Goal: Task Accomplishment & Management: Complete application form

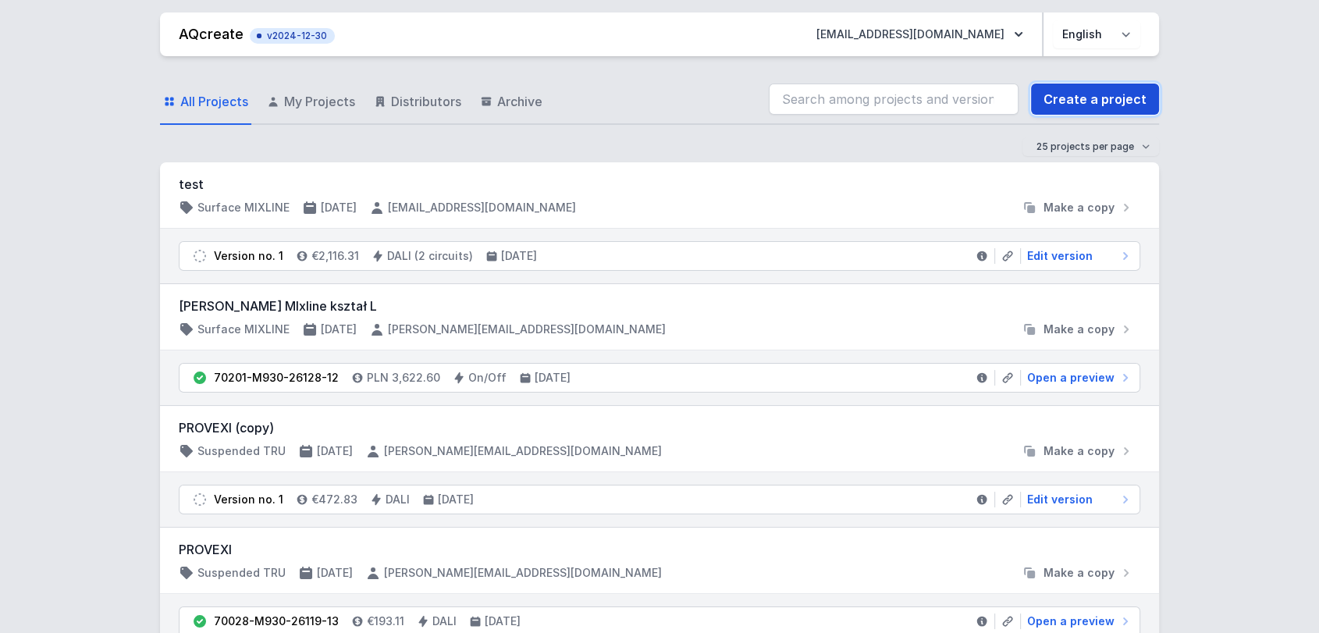
click at [1075, 107] on link "Create a project" at bounding box center [1095, 98] width 128 height 31
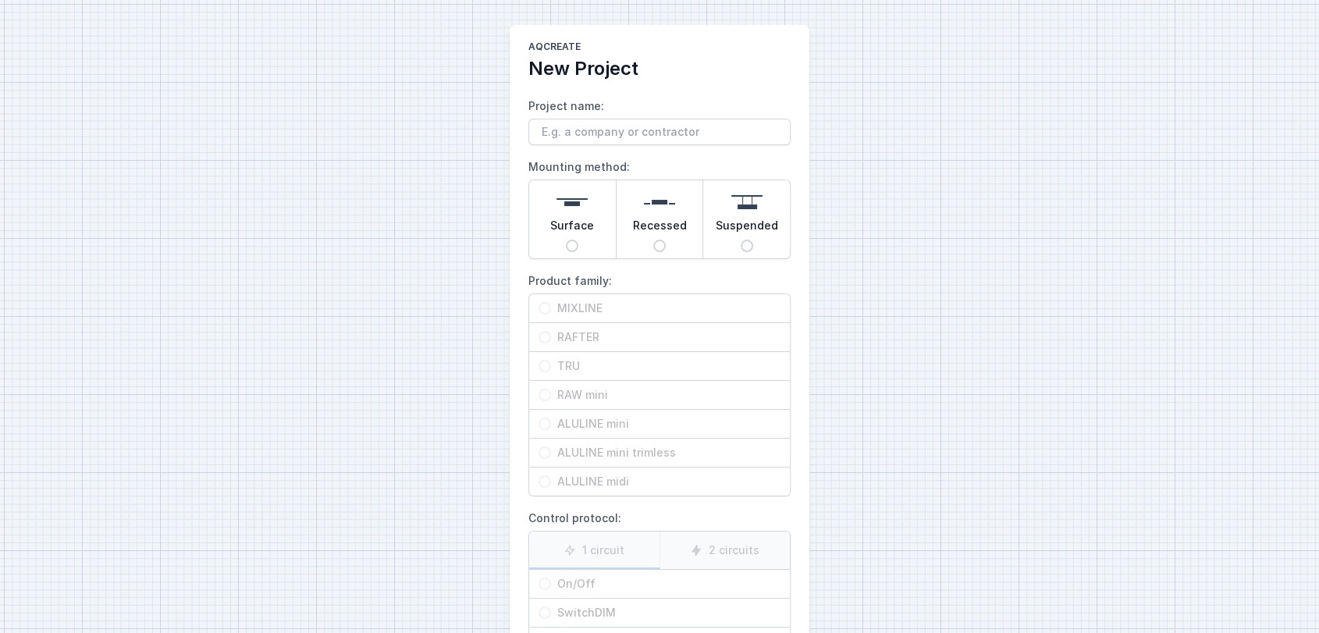
click at [586, 226] on span "Surface" at bounding box center [572, 229] width 44 height 22
click at [578, 240] on input "Surface" at bounding box center [572, 246] width 12 height 12
radio input "true"
click at [578, 349] on div "RAFTER" at bounding box center [659, 337] width 261 height 28
click at [551, 343] on input "RAFTER" at bounding box center [544, 337] width 12 height 12
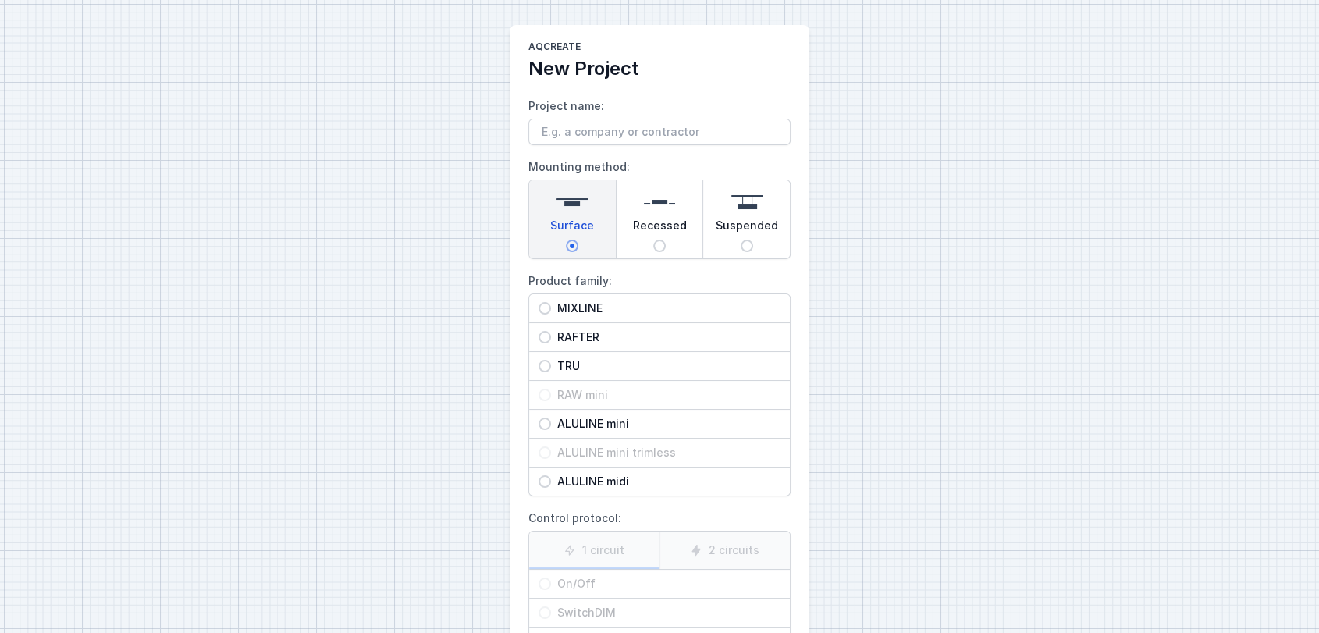
radio input "true"
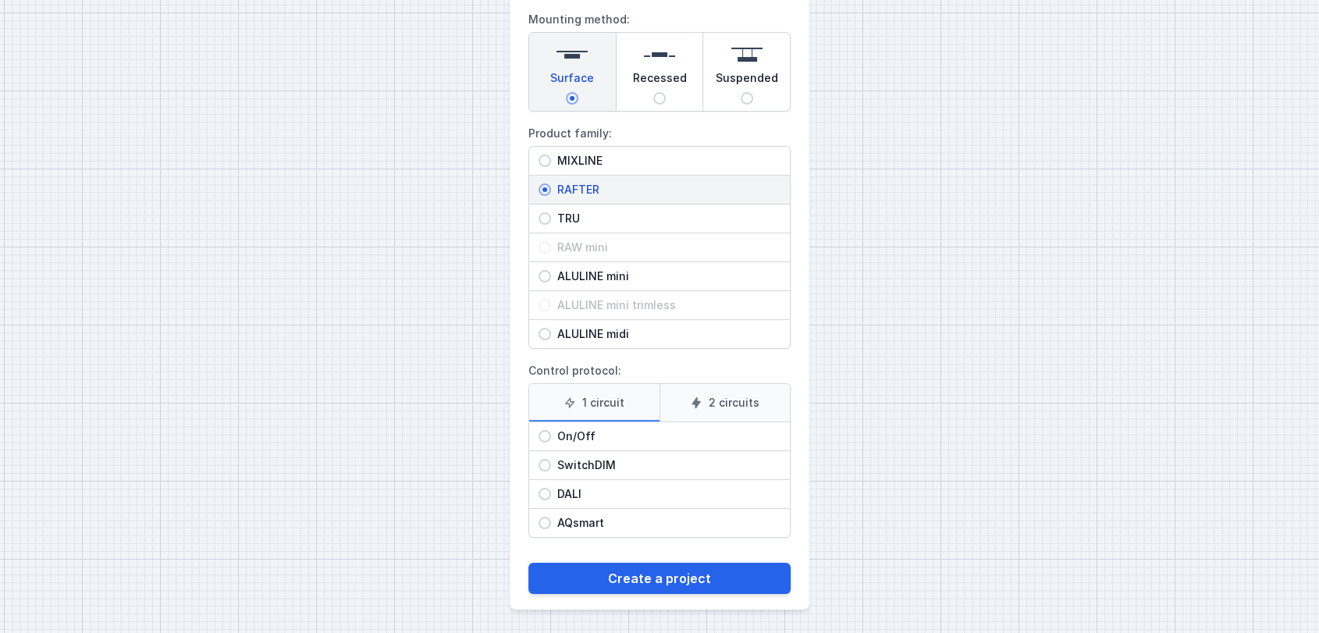
click at [595, 435] on span "On/Off" at bounding box center [665, 436] width 229 height 16
click at [551, 435] on input "On/Off" at bounding box center [544, 436] width 12 height 12
radio input "true"
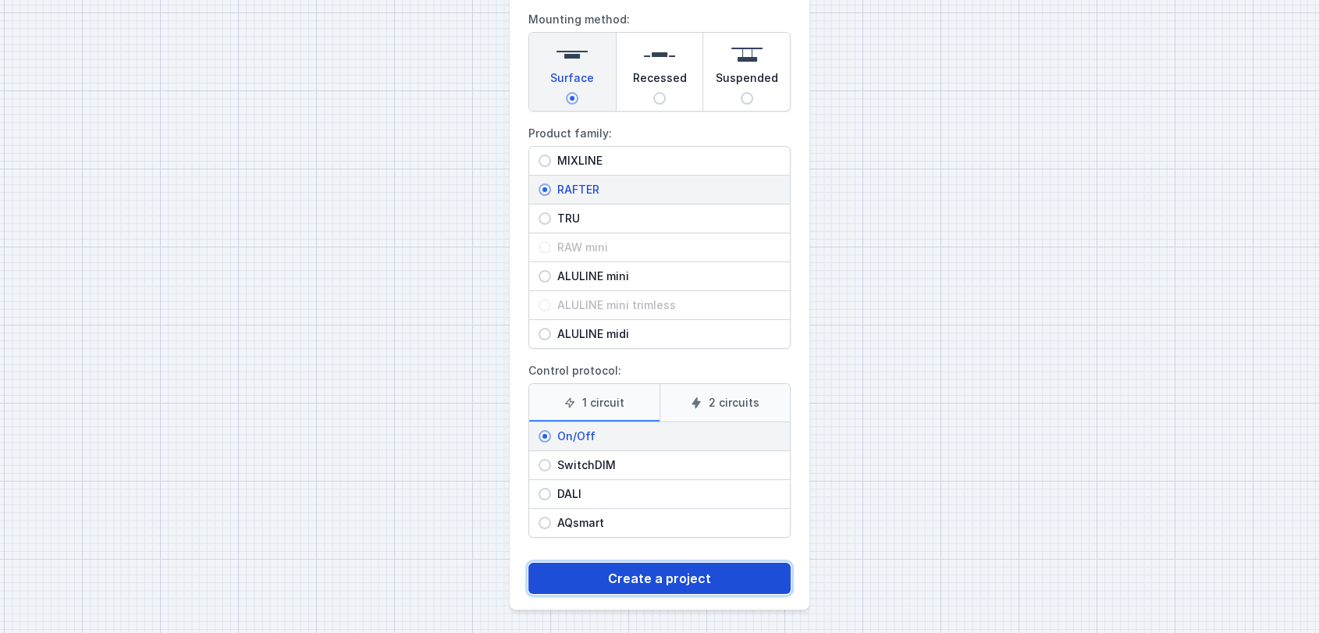
click at [634, 584] on button "Create a project" at bounding box center [659, 578] width 262 height 31
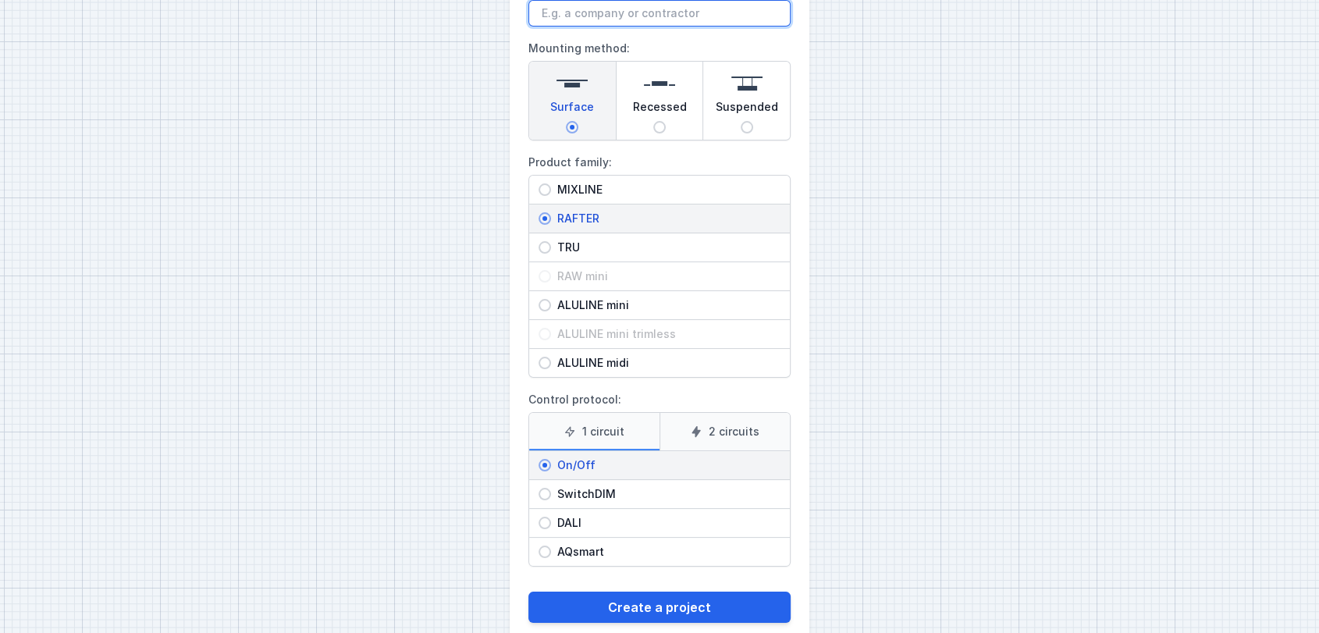
scroll to position [0, 0]
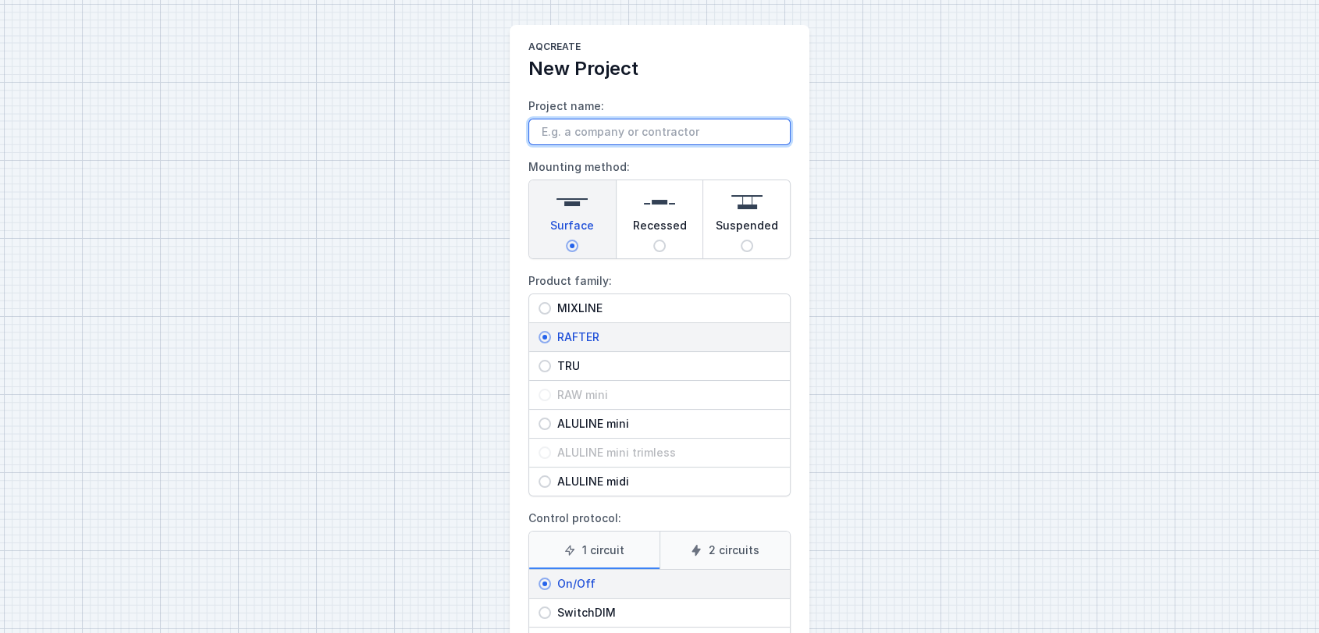
click at [605, 126] on input "Project name:" at bounding box center [659, 132] width 262 height 27
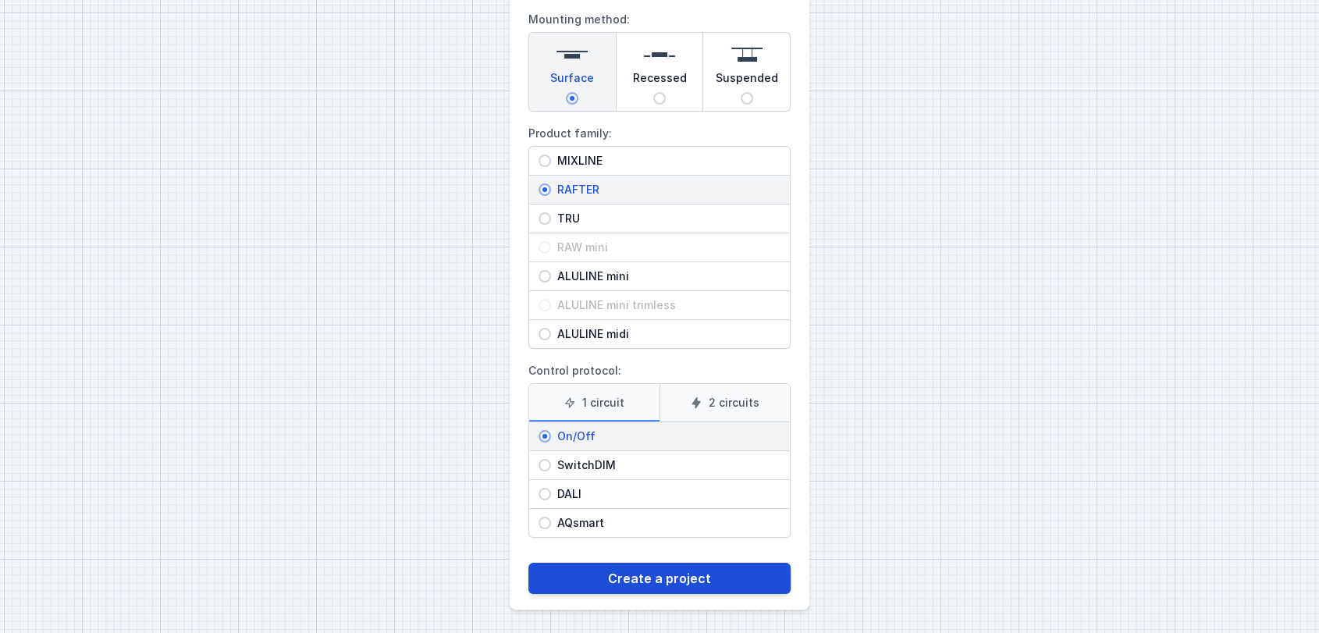
type input "[PERSON_NAME]"
click at [608, 582] on button "Create a project" at bounding box center [659, 578] width 262 height 31
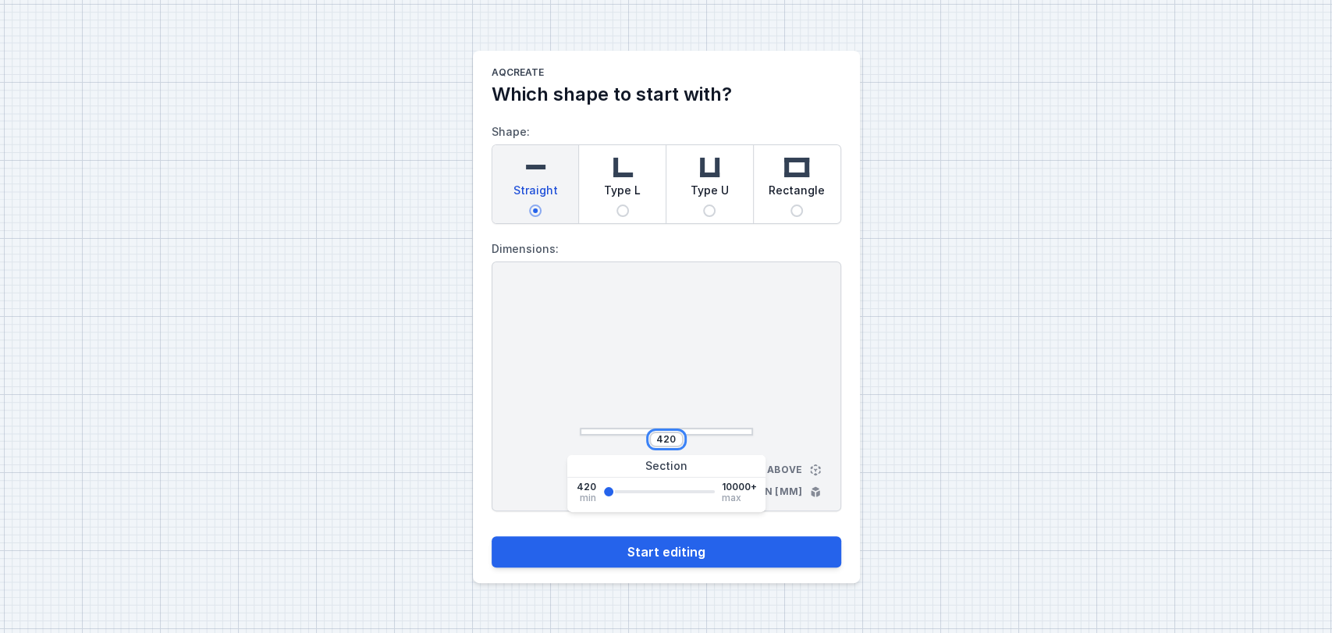
drag, startPoint x: 675, startPoint y: 439, endPoint x: 552, endPoint y: 431, distance: 123.5
click at [552, 431] on div "420 View from above Dimensions in [mm]" at bounding box center [667, 386] width 350 height 250
type input "2600"
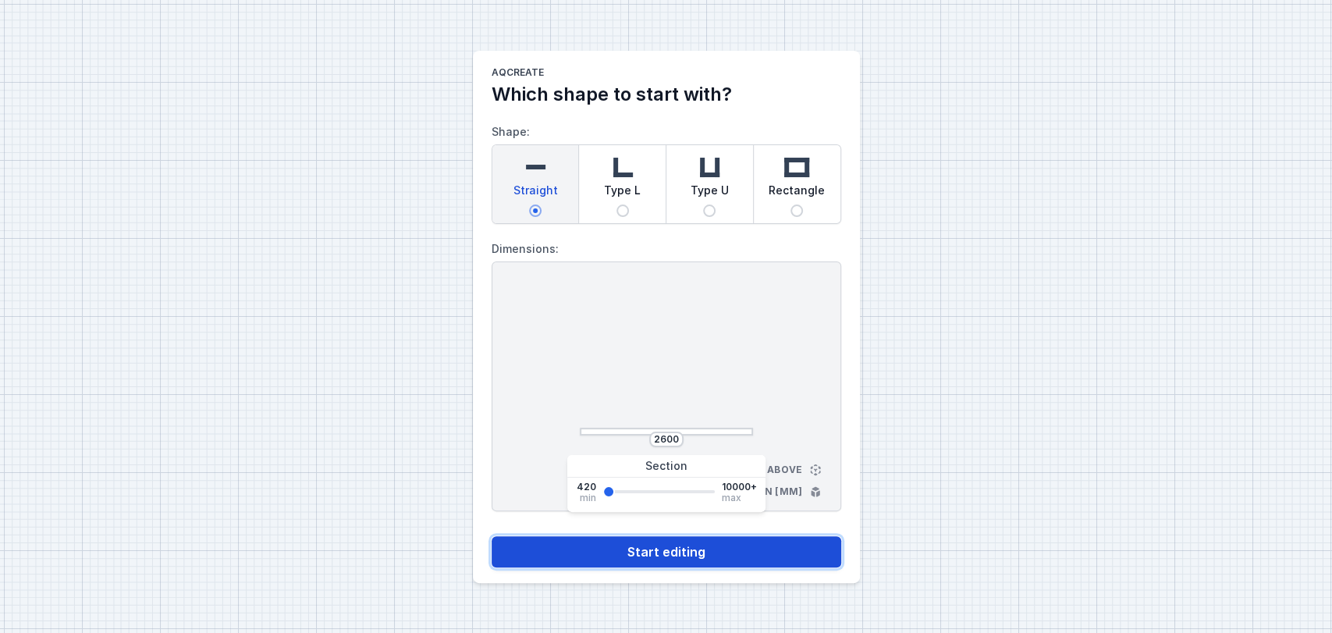
click at [627, 551] on button "Start editing" at bounding box center [667, 551] width 350 height 31
select select "M"
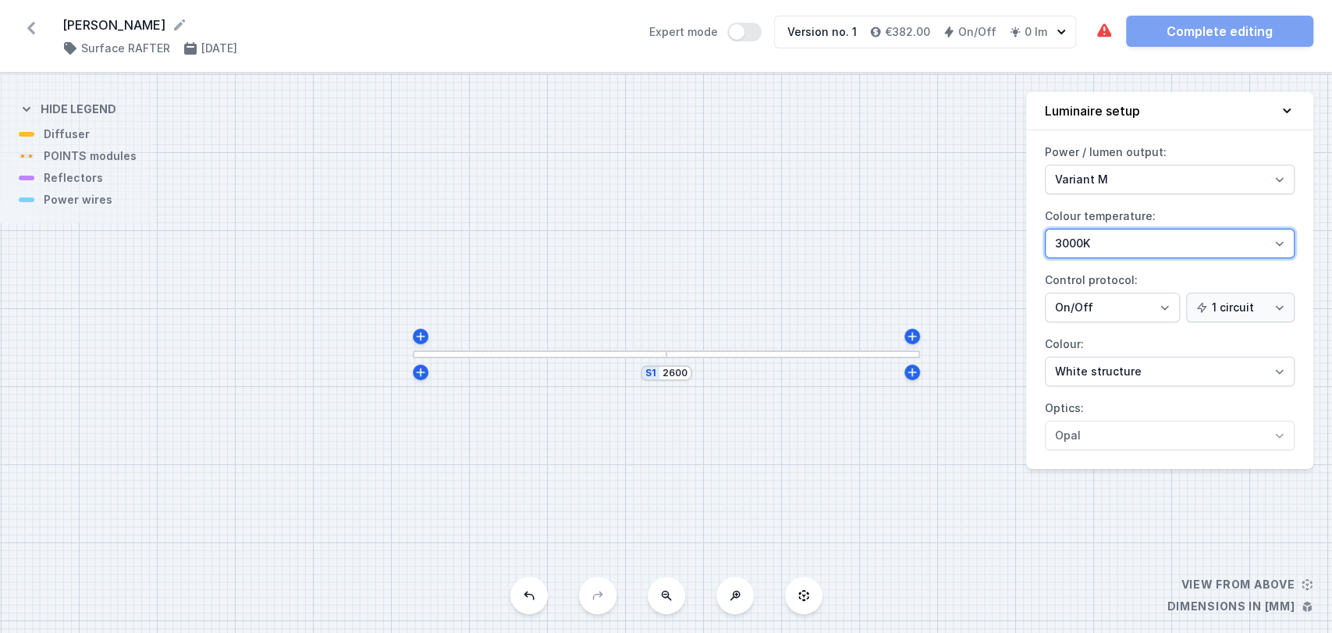
click at [1149, 248] on select "2700K 3000K 4000K" at bounding box center [1170, 244] width 250 height 30
select select "2700"
click at [1045, 229] on select "2700K 3000K 4000K" at bounding box center [1170, 244] width 250 height 30
click at [31, 23] on icon at bounding box center [31, 28] width 25 height 25
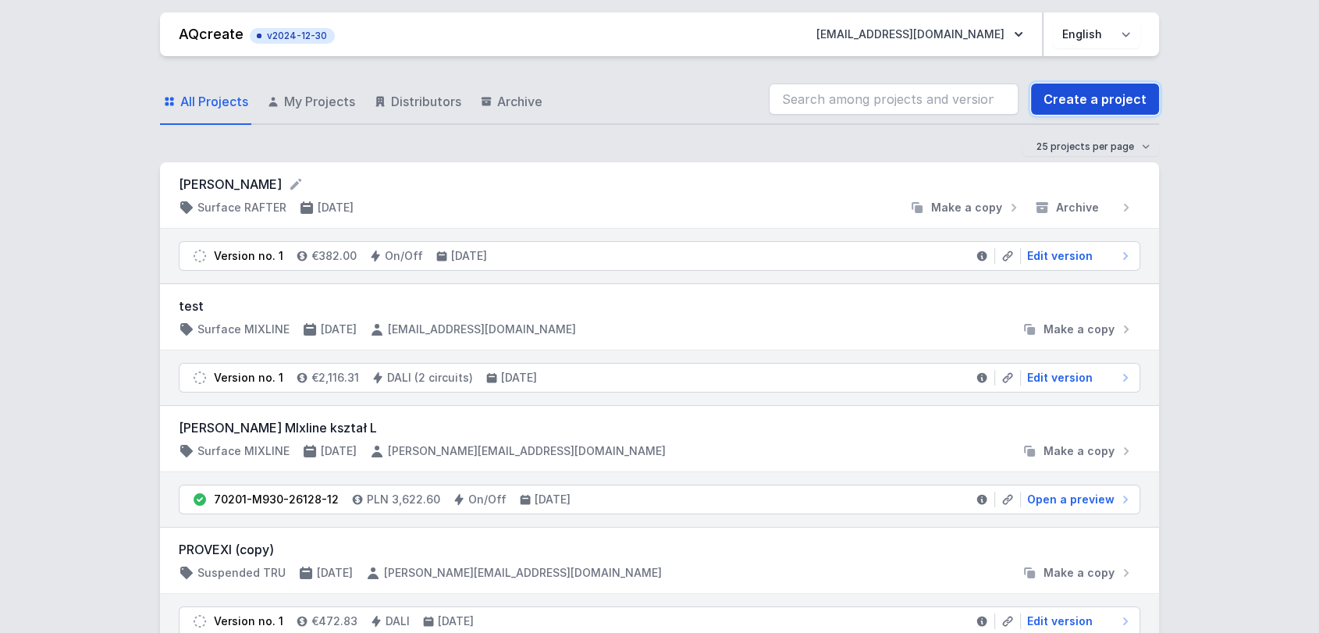
click at [1074, 98] on link "Create a project" at bounding box center [1095, 98] width 128 height 31
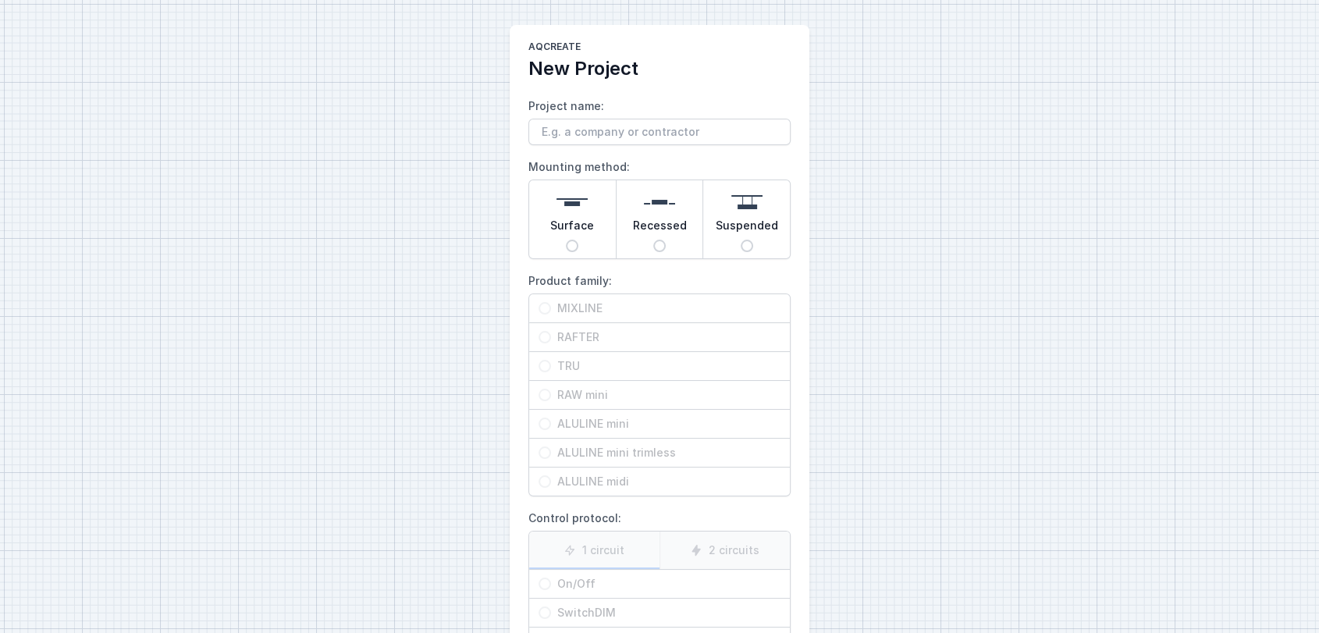
click at [594, 143] on input "Project name:" at bounding box center [659, 132] width 262 height 27
type input "[PERSON_NAME]"
click at [584, 212] on img at bounding box center [571, 201] width 31 height 31
click at [578, 240] on input "Surface" at bounding box center [572, 246] width 12 height 12
radio input "true"
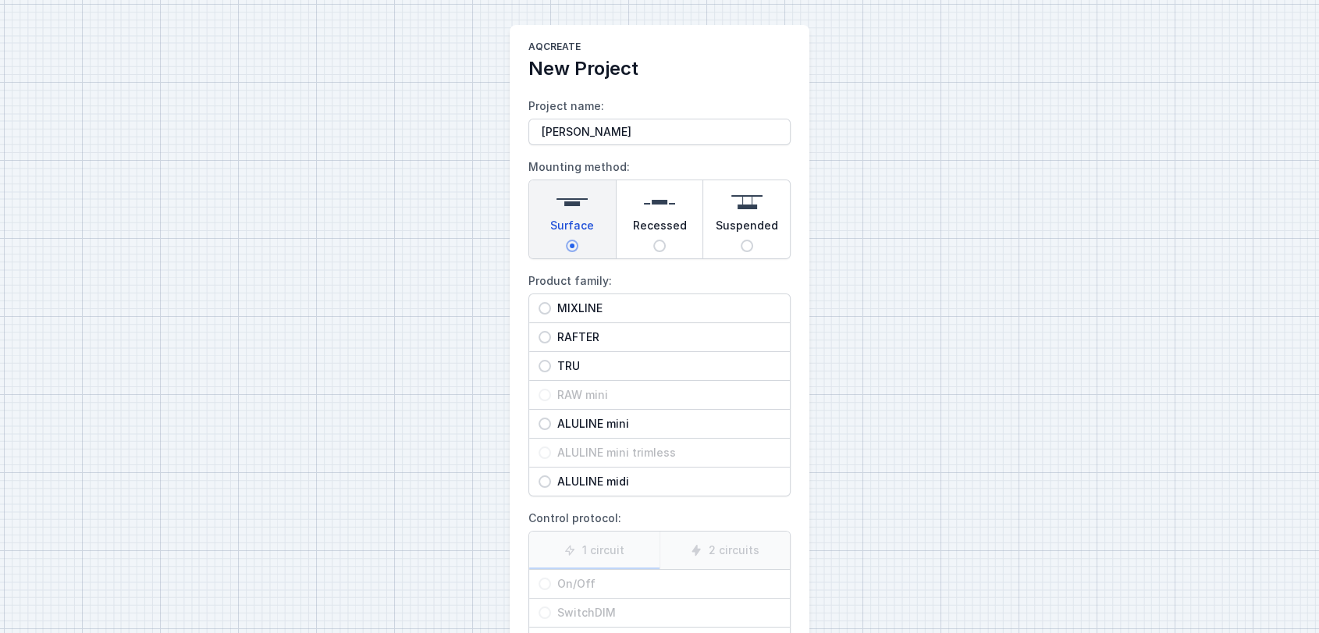
click at [562, 370] on span "TRU" at bounding box center [665, 366] width 229 height 16
click at [551, 370] on input "TRU" at bounding box center [544, 366] width 12 height 12
radio input "true"
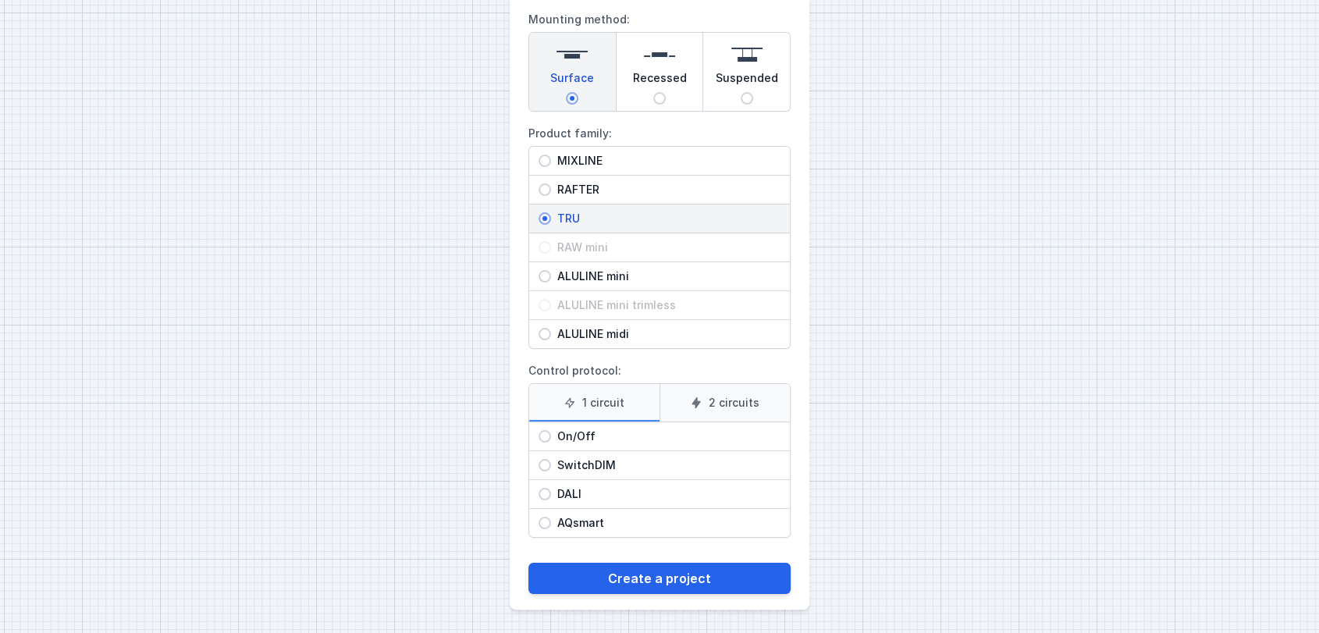
click at [565, 428] on span "On/Off" at bounding box center [665, 436] width 229 height 16
click at [551, 430] on input "On/Off" at bounding box center [544, 436] width 12 height 12
radio input "true"
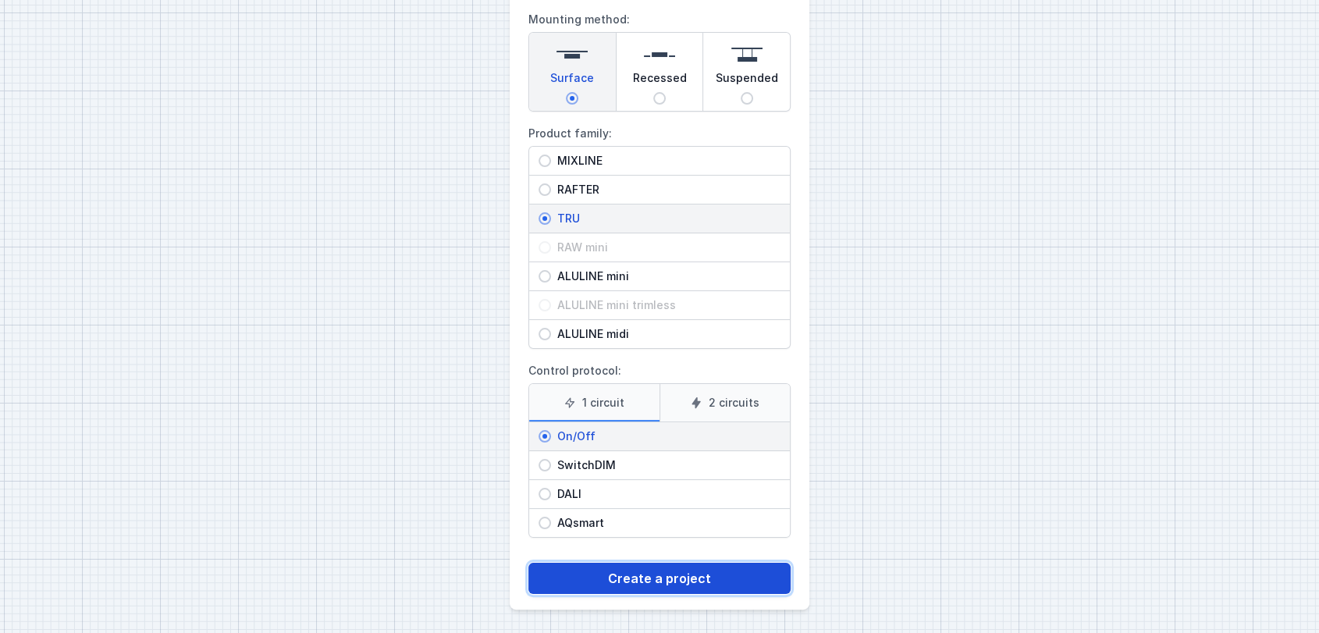
click at [662, 579] on button "Create a project" at bounding box center [659, 578] width 262 height 31
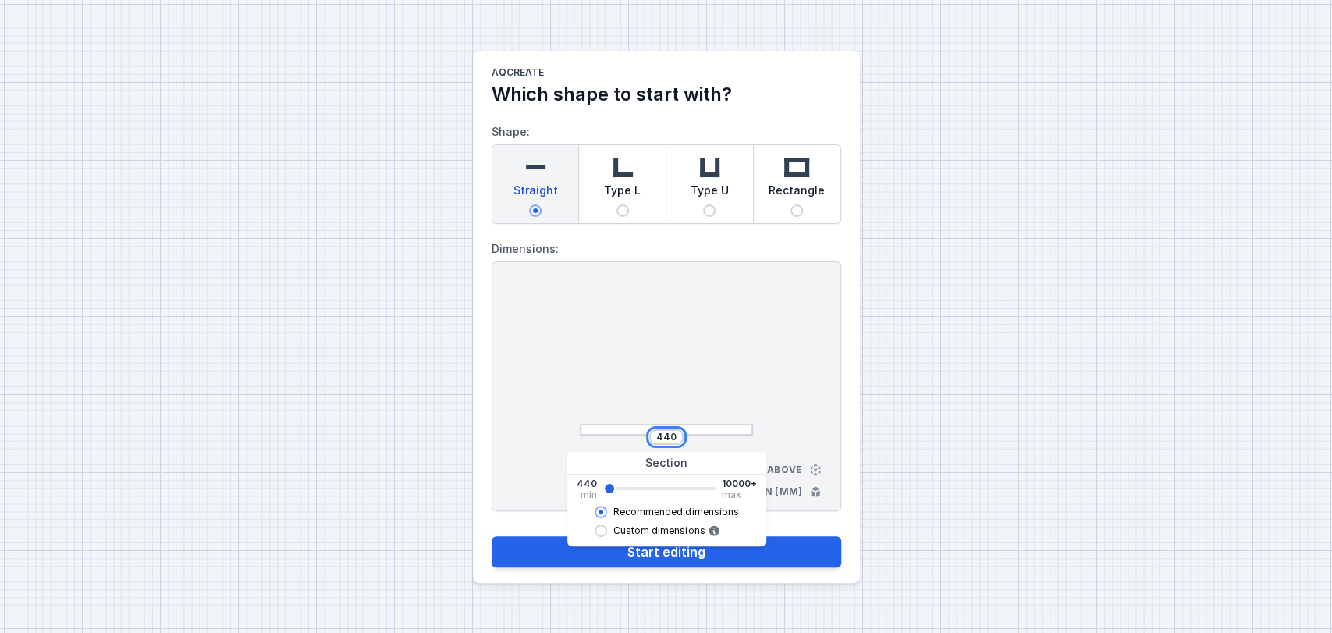
drag, startPoint x: 676, startPoint y: 440, endPoint x: 527, endPoint y: 422, distance: 149.3
click at [527, 422] on div "440 View from above Dimensions in [mm]" at bounding box center [667, 386] width 350 height 250
type input "2542"
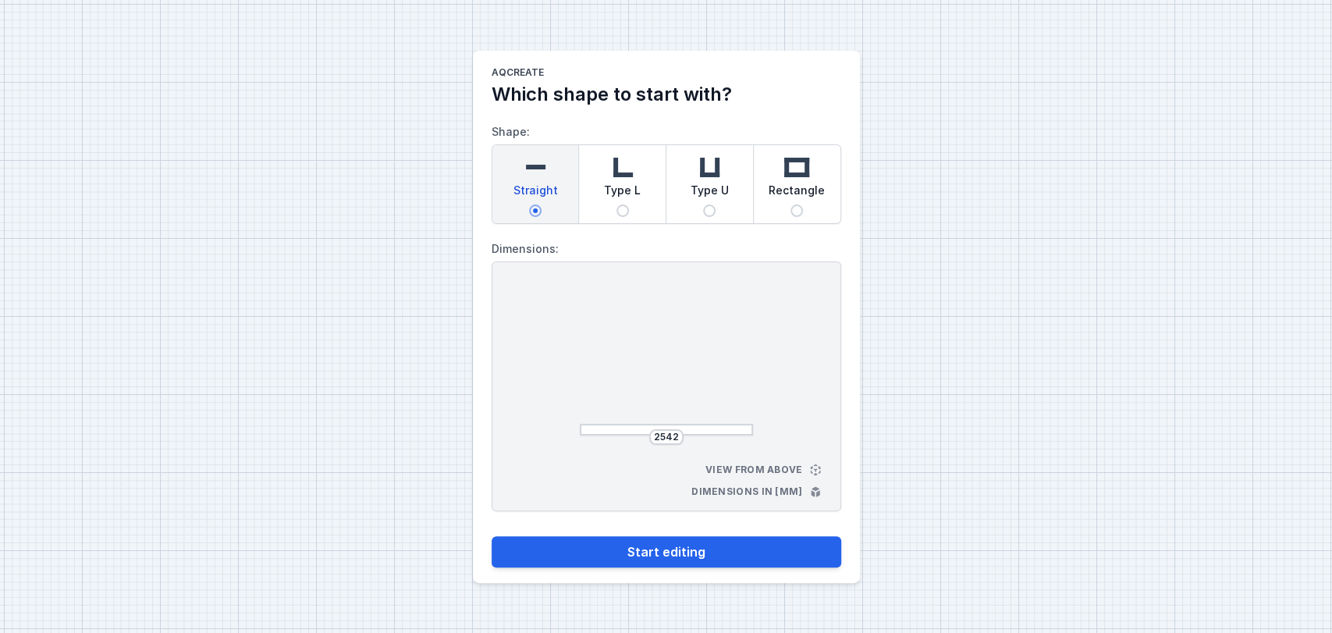
click at [253, 481] on div "AQcreate Which shape to start with? Shape: Straight Type L Type U Rectangle Dim…" at bounding box center [666, 316] width 1332 height 633
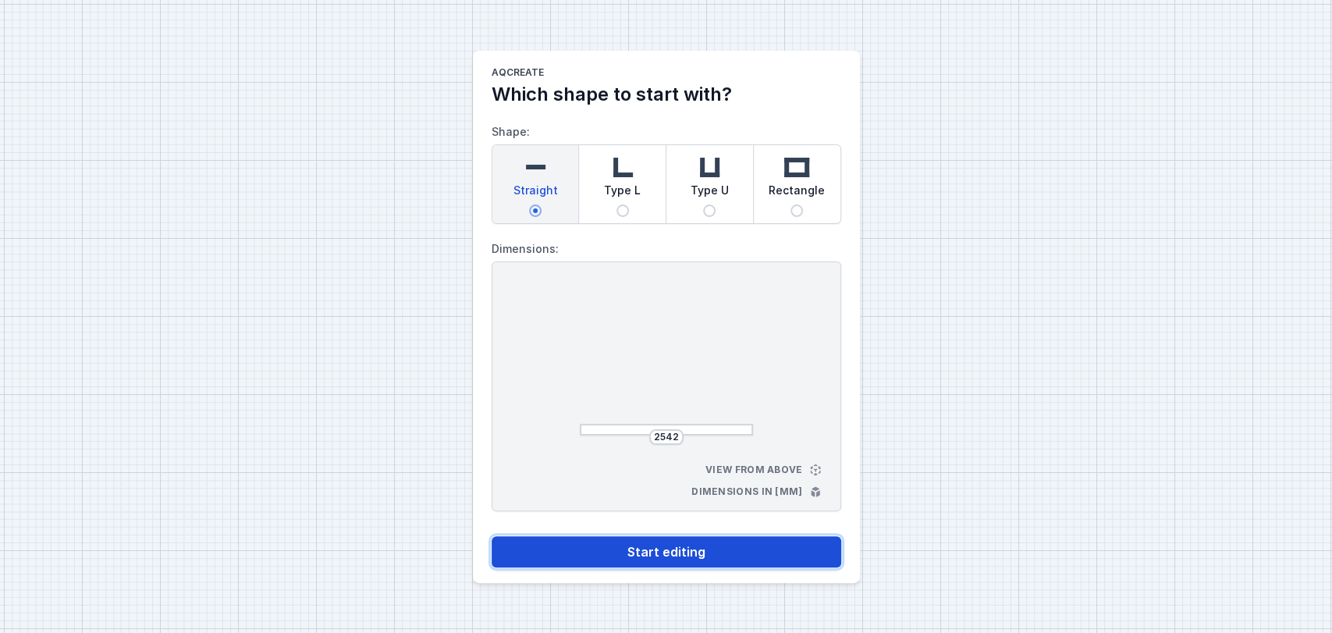
click at [642, 555] on button "Start editing" at bounding box center [667, 551] width 350 height 31
select select "M"
select select "3000"
select select "opal"
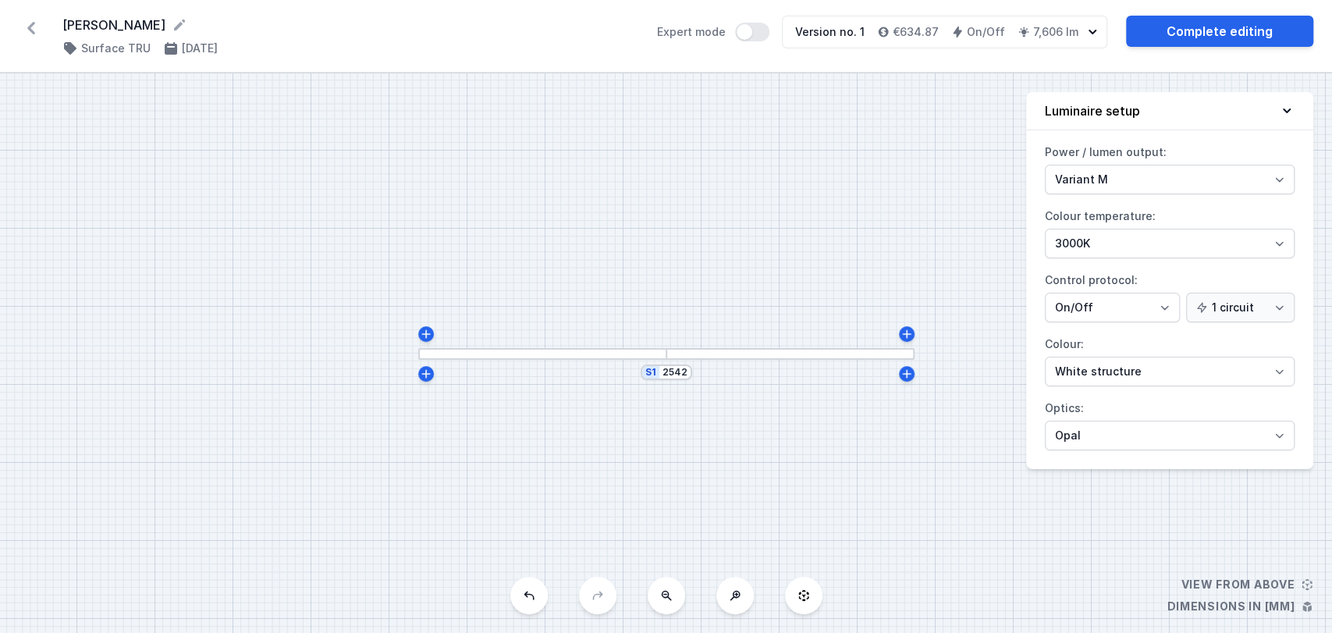
click at [1073, 260] on div "Power / lumen output: Variant L Variant M Colour temperature: 4000K 3000K 2700K…" at bounding box center [1169, 304] width 287 height 329
click at [1063, 246] on select "4000K 3000K 2700K" at bounding box center [1170, 244] width 250 height 30
select select "2700"
click at [1045, 229] on select "4000K 3000K 2700K" at bounding box center [1170, 244] width 250 height 30
click at [1088, 181] on select "Variant L Variant M" at bounding box center [1170, 180] width 250 height 30
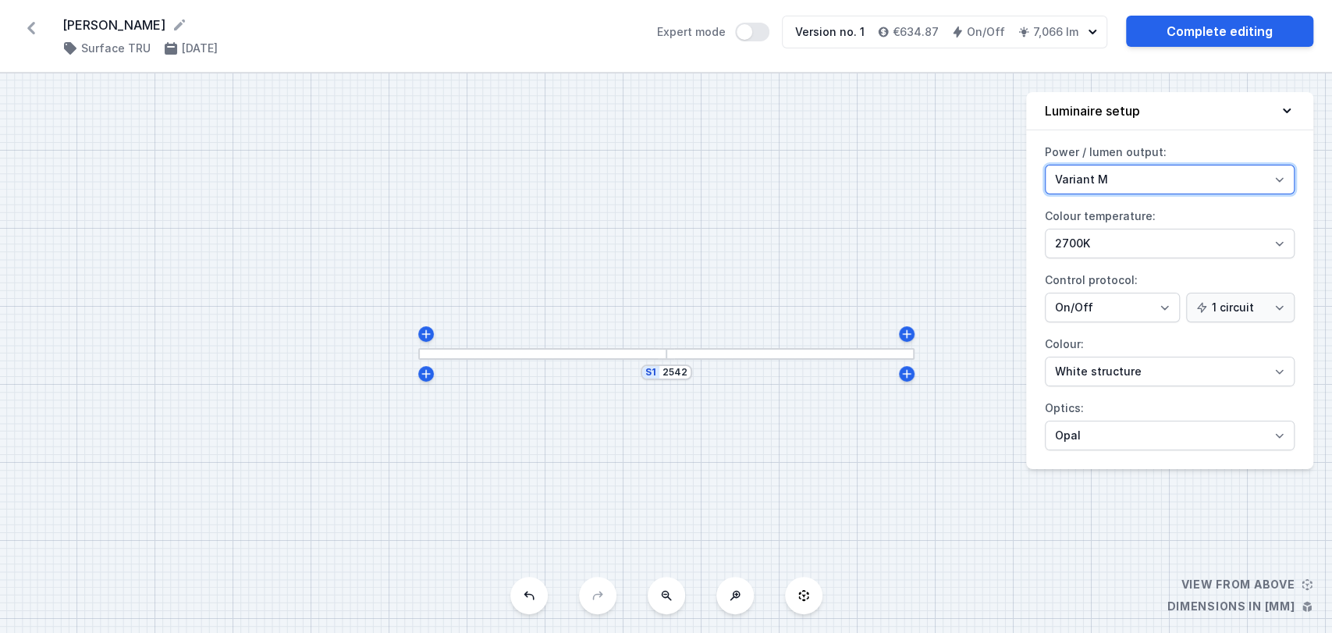
click at [1081, 183] on select "Variant L Variant M" at bounding box center [1170, 180] width 250 height 30
select select "L"
click at [1045, 165] on select "Variant L Variant M" at bounding box center [1170, 180] width 250 height 30
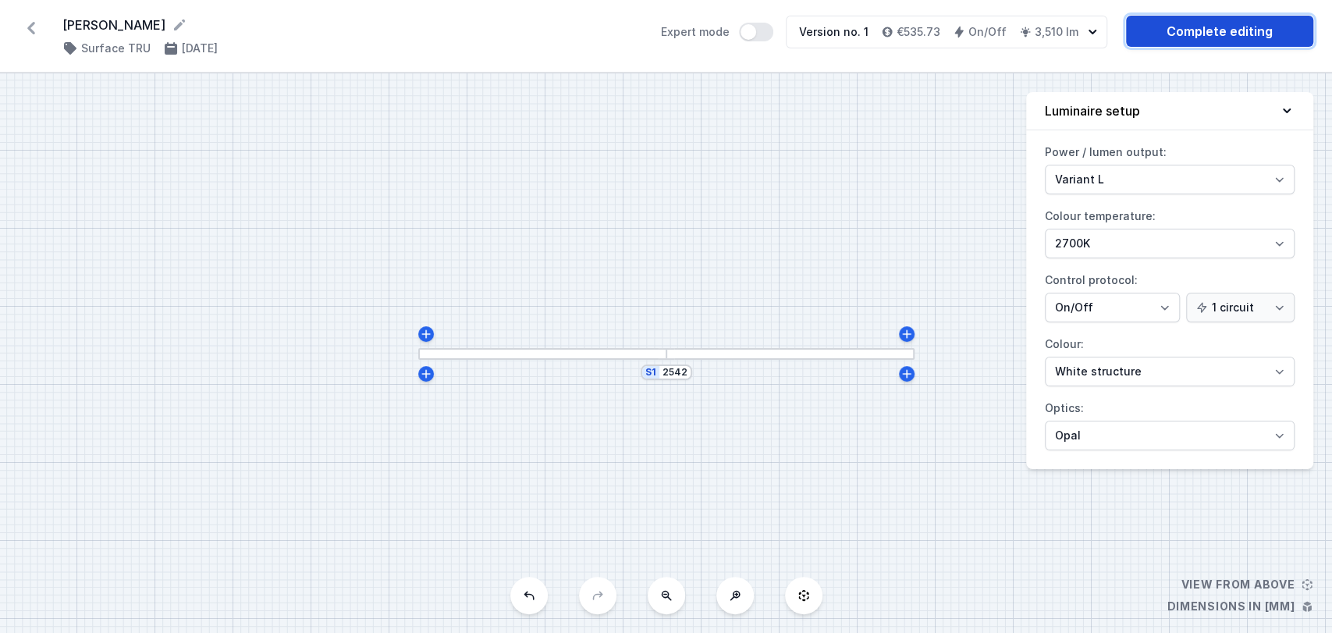
click at [1202, 30] on link "Complete editing" at bounding box center [1219, 31] width 187 height 31
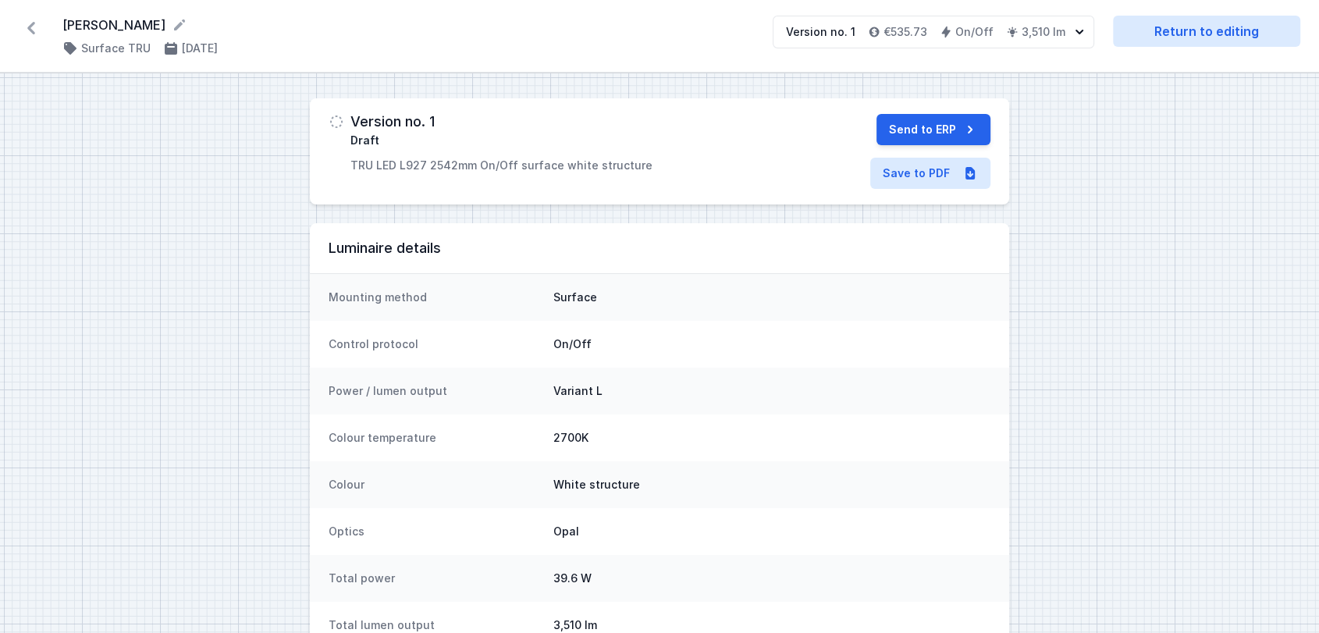
click at [924, 108] on div "Version no. 1 Draft TRU LED L927 2542mm On/Off surface white structure Send to …" at bounding box center [659, 151] width 699 height 106
click at [923, 115] on button "Send to ERP" at bounding box center [933, 129] width 114 height 31
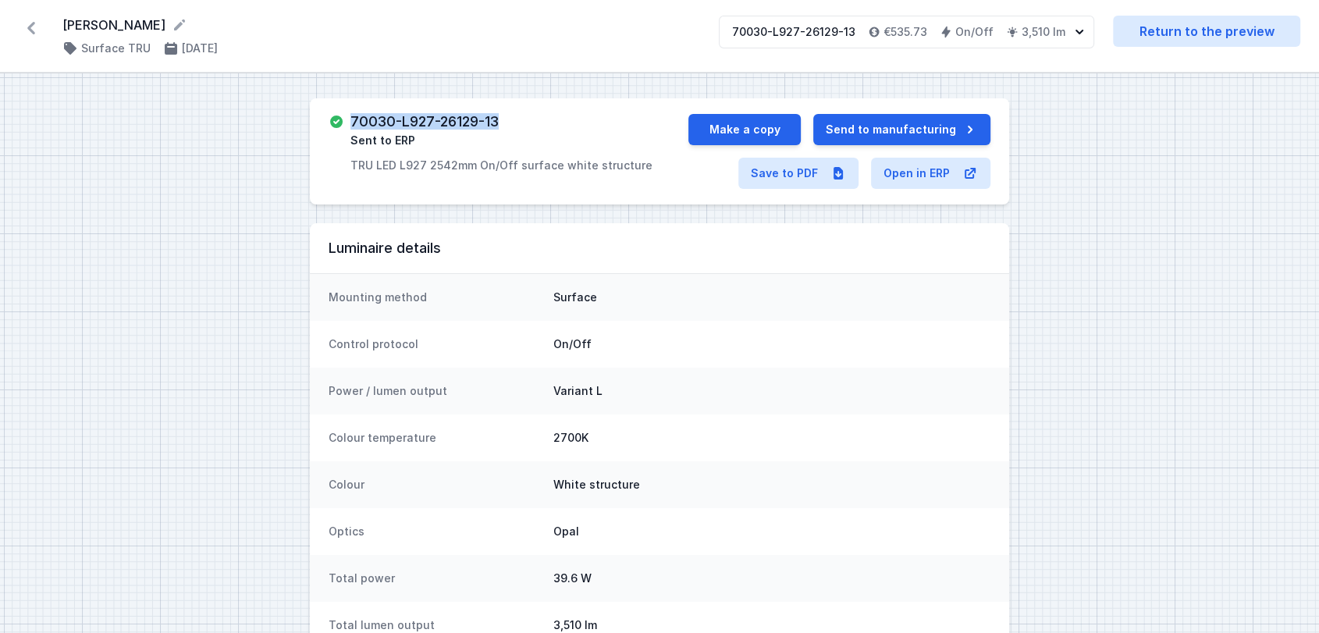
drag, startPoint x: 502, startPoint y: 121, endPoint x: 350, endPoint y: 126, distance: 153.0
click at [350, 126] on div "70030-L927-26129-13 Sent to ERP TRU LED L927 2542mm On/Off surface white struct…" at bounding box center [501, 143] width 302 height 59
copy h3 "70030-L927-26129-13"
